Goal: Task Accomplishment & Management: Manage account settings

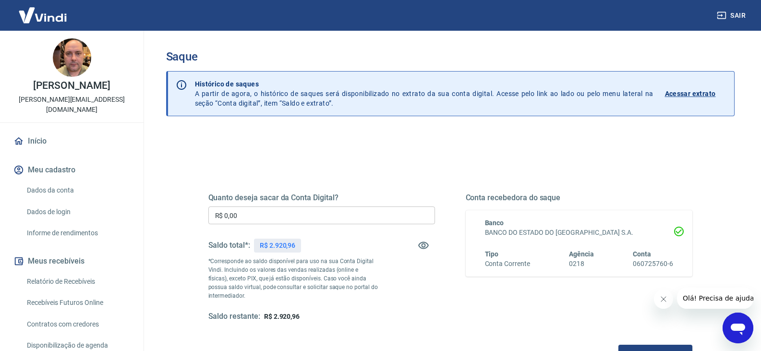
click at [255, 214] on input "R$ 0,00" at bounding box center [321, 215] width 227 height 18
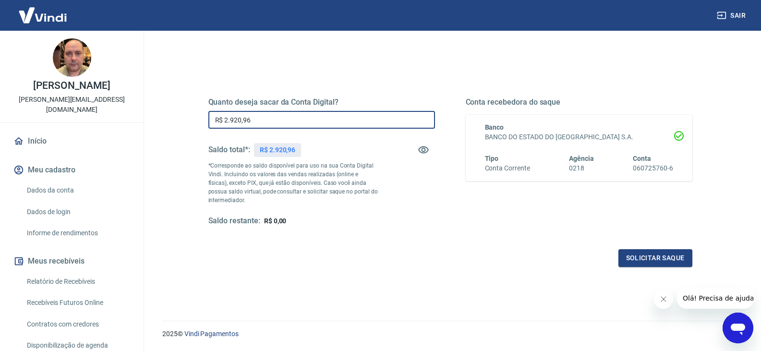
scroll to position [96, 0]
type input "R$ 2.920,96"
click at [642, 253] on button "Solicitar saque" at bounding box center [655, 258] width 74 height 18
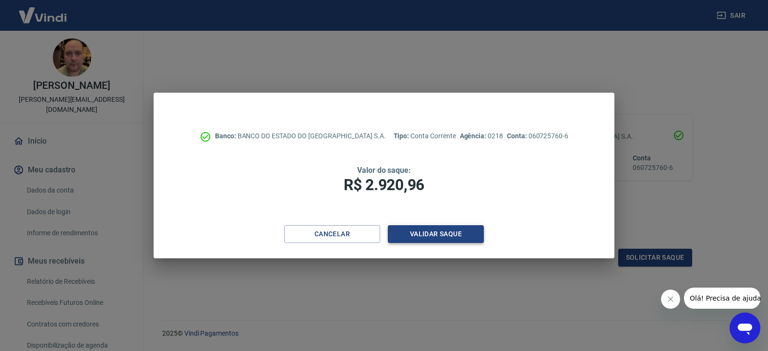
click at [412, 233] on button "Validar saque" at bounding box center [436, 234] width 96 height 18
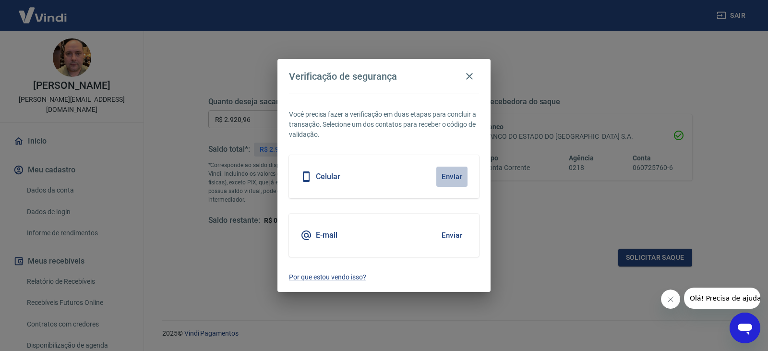
click at [455, 178] on button "Enviar" at bounding box center [451, 177] width 31 height 20
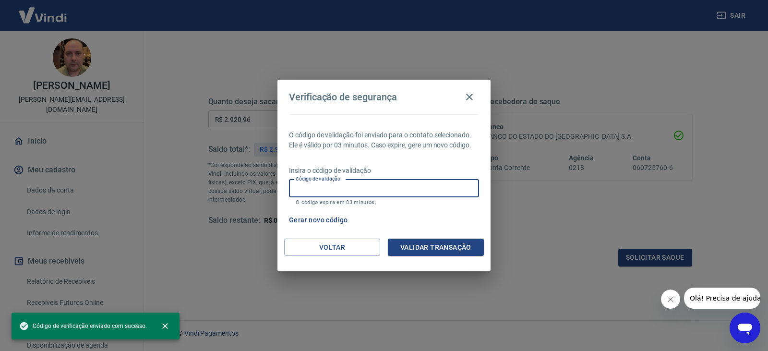
click at [392, 186] on input "Código de validação" at bounding box center [384, 189] width 190 height 18
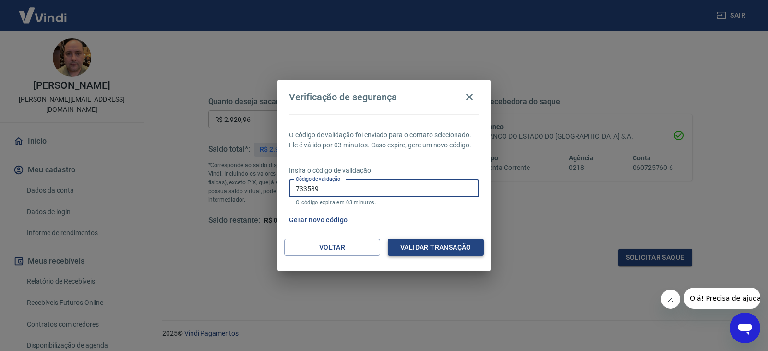
type input "733589"
click at [410, 248] on button "Validar transação" at bounding box center [436, 248] width 96 height 18
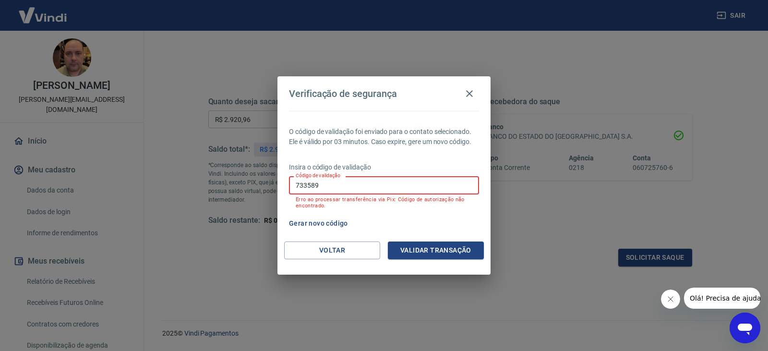
drag, startPoint x: 346, startPoint y: 187, endPoint x: 271, endPoint y: 189, distance: 74.9
click at [271, 189] on div "Verificação de segurança O código de validação foi enviado para o contato selec…" at bounding box center [384, 175] width 768 height 351
click at [469, 92] on icon "button" at bounding box center [470, 94] width 12 height 12
